Goal: Information Seeking & Learning: Understand process/instructions

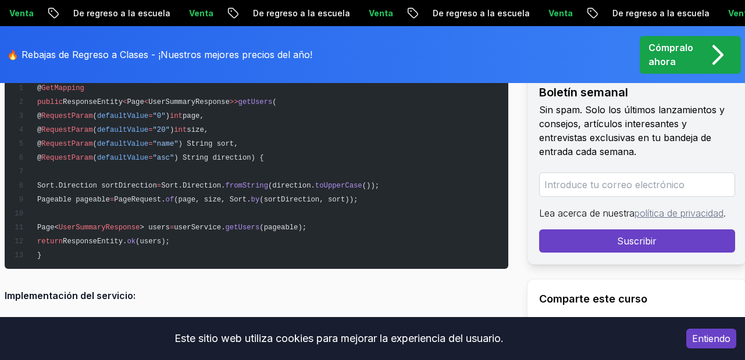
scroll to position [7386, 0]
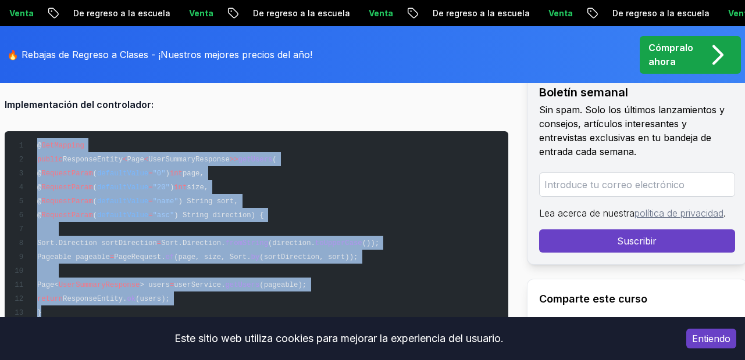
drag, startPoint x: 34, startPoint y: 129, endPoint x: 63, endPoint y: 297, distance: 170.5
click at [63, 297] on pre "@ GetMapping public ResponseEntity < Page < UserSummaryResponse >> getUsers ( @…" at bounding box center [257, 228] width 504 height 195
copy code "@ GetMapping public ResponseEntity < Page < UserSummaryResponse >> getUsers ( @…"
click at [418, 158] on pre "@ GetMapping public ResponseEntity < Page < UserSummaryResponse >> getUsers ( @…" at bounding box center [257, 228] width 504 height 195
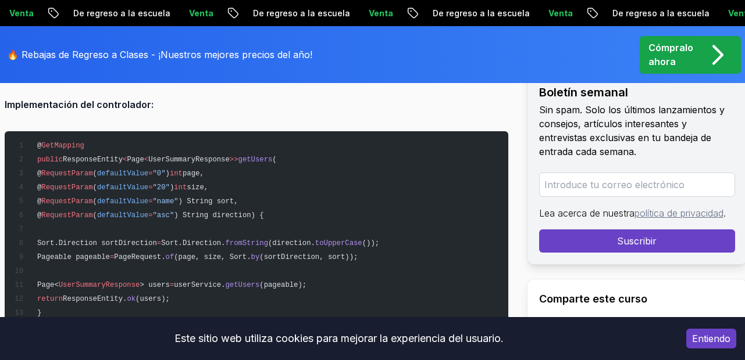
click at [348, 240] on span "toUpperCase" at bounding box center [338, 244] width 47 height 8
click at [362, 240] on span "toUpperCase" at bounding box center [338, 244] width 47 height 8
drag, startPoint x: 399, startPoint y: 229, endPoint x: 304, endPoint y: 226, distance: 94.8
click at [304, 240] on span "Sort.Direction sortDirection = Sort.Direction. fromString (direction. toUpperCa…" at bounding box center [196, 244] width 365 height 8
click at [312, 240] on span "(direction." at bounding box center [291, 244] width 47 height 8
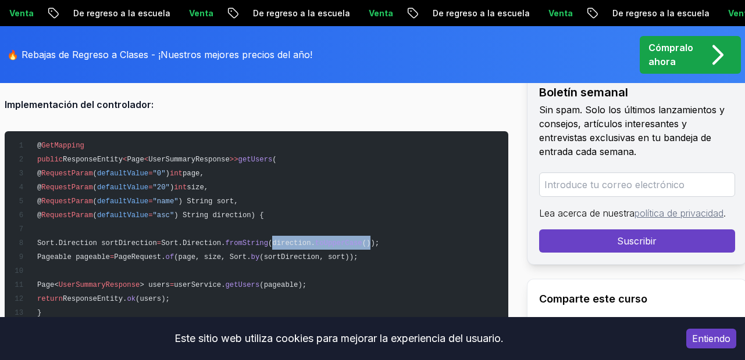
drag, startPoint x: 299, startPoint y: 226, endPoint x: 394, endPoint y: 224, distance: 95.4
click at [379, 240] on span "Sort.Direction sortDirection = Sort.Direction. fromString (direction. toUpperCa…" at bounding box center [196, 244] width 365 height 8
copy span "direction. toUpperCase ()"
click at [315, 254] on pre "@ GetMapping public ResponseEntity < Page < UserSummaryResponse >> getUsers ( @…" at bounding box center [257, 228] width 504 height 195
